Goal: Transaction & Acquisition: Subscribe to service/newsletter

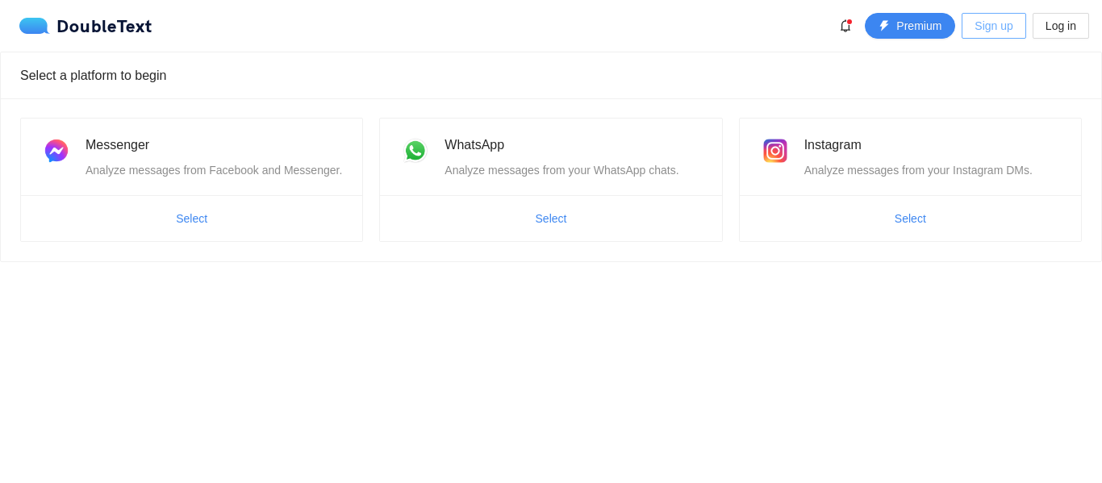
click at [993, 31] on span "Sign up" at bounding box center [994, 26] width 38 height 18
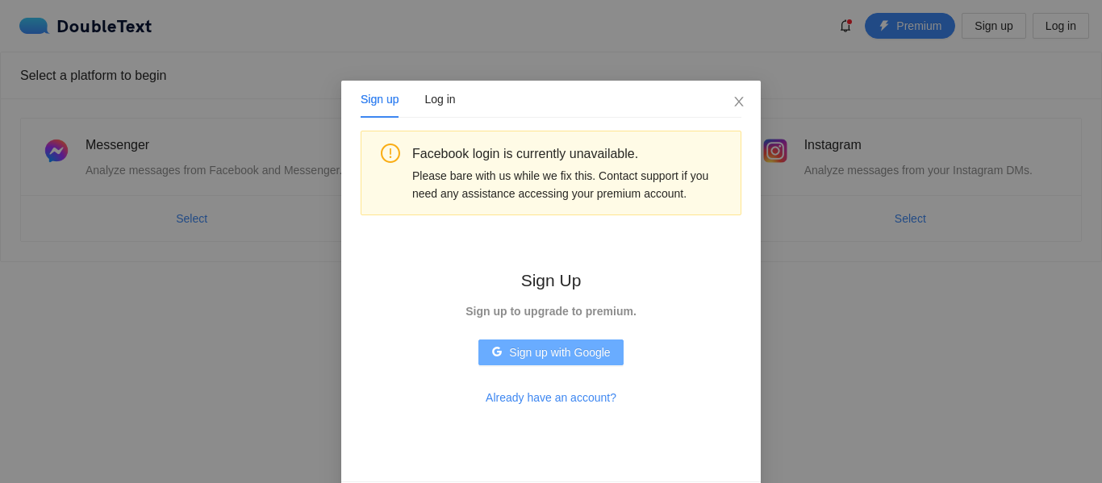
click at [568, 352] on span "Sign up with Google" at bounding box center [559, 353] width 101 height 18
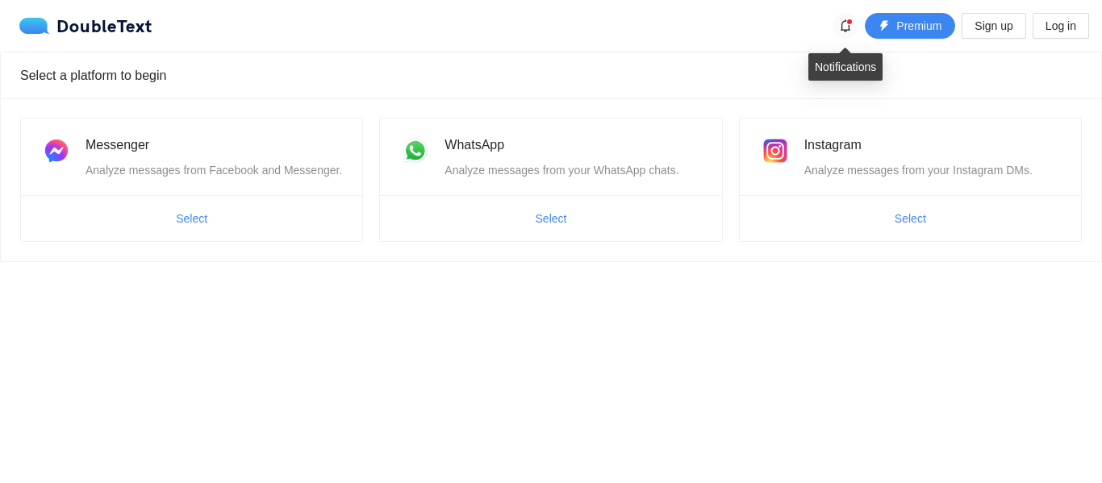
click at [833, 29] on button "button" at bounding box center [846, 26] width 26 height 26
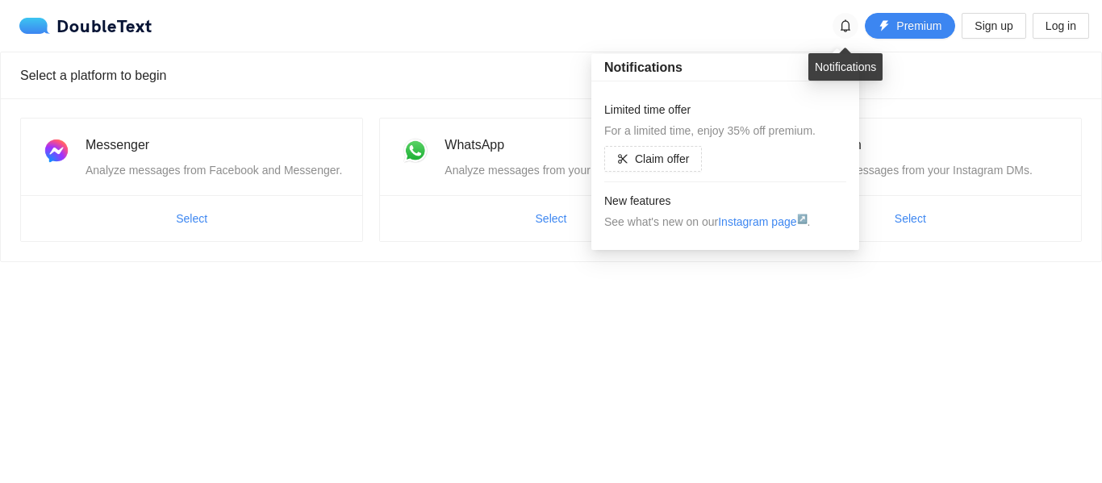
click at [844, 28] on icon "bell" at bounding box center [845, 25] width 13 height 13
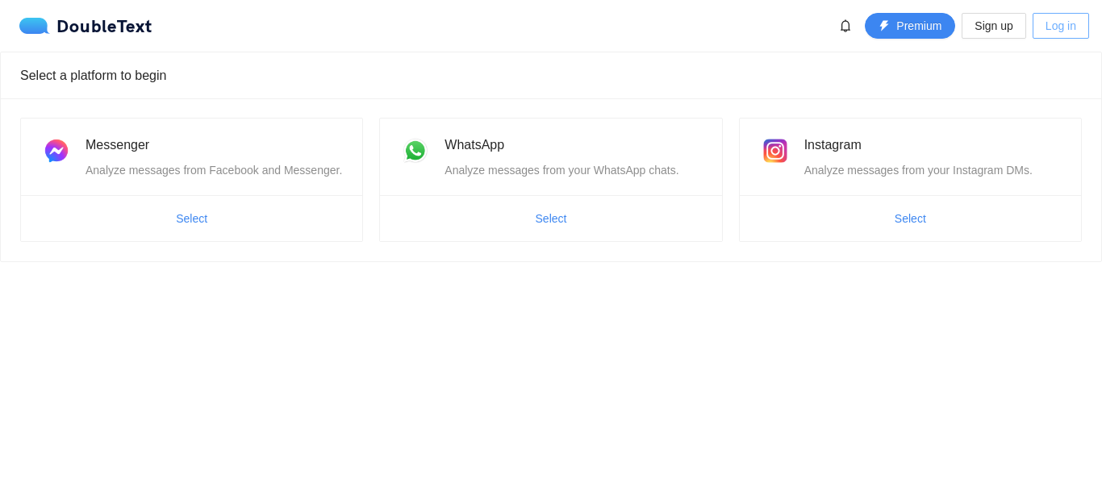
click at [1083, 14] on button "Log in" at bounding box center [1061, 26] width 56 height 26
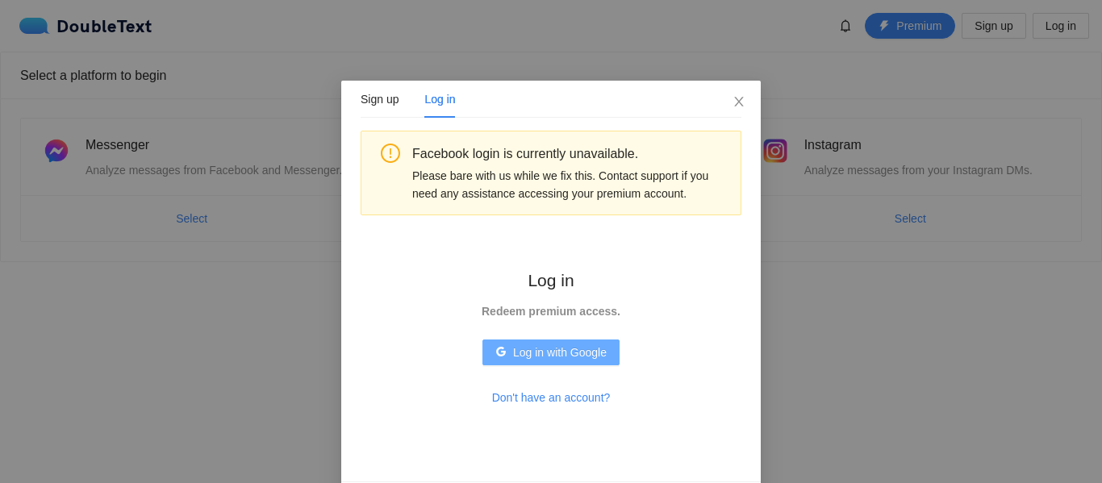
click at [517, 351] on span "Log in with Google" at bounding box center [560, 353] width 94 height 18
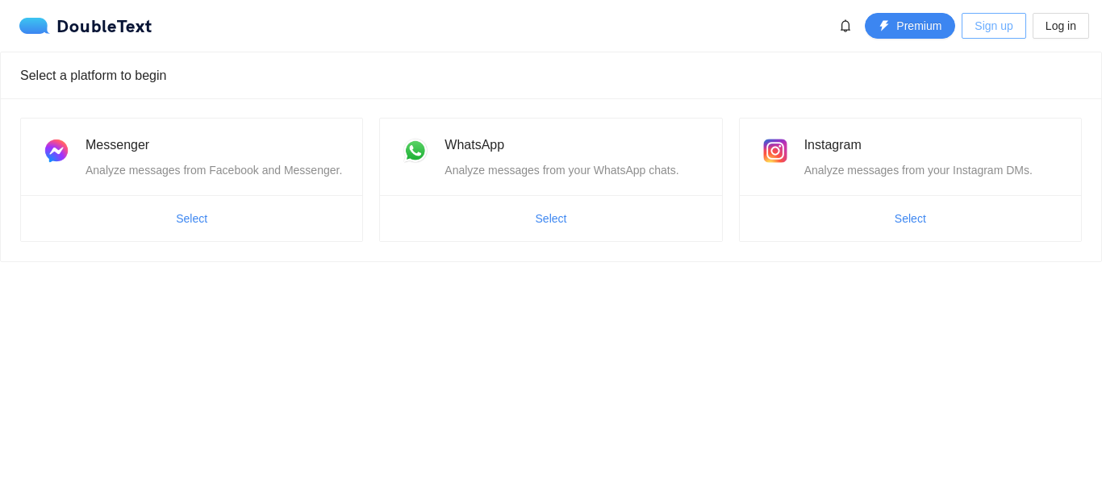
click at [996, 21] on span "Sign up" at bounding box center [994, 26] width 38 height 18
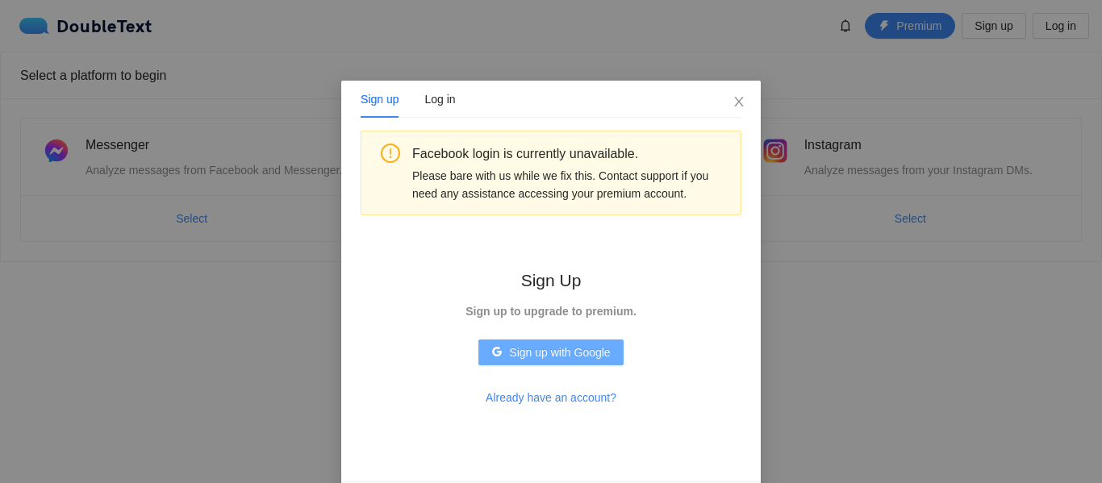
click at [550, 357] on span "Sign up with Google" at bounding box center [559, 353] width 101 height 18
